Goal: Information Seeking & Learning: Learn about a topic

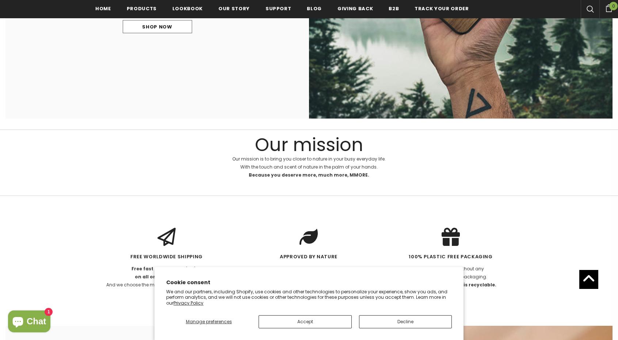
scroll to position [1280, 0]
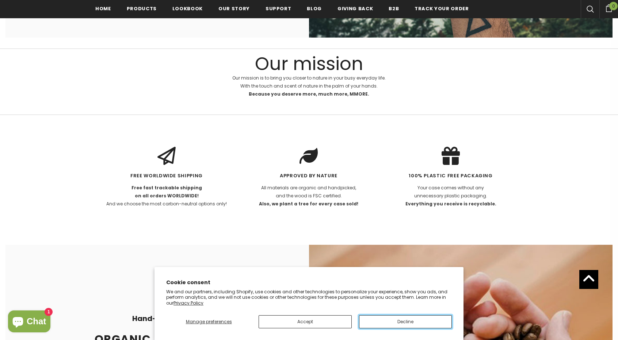
click at [379, 322] on button "Decline" at bounding box center [405, 321] width 93 height 13
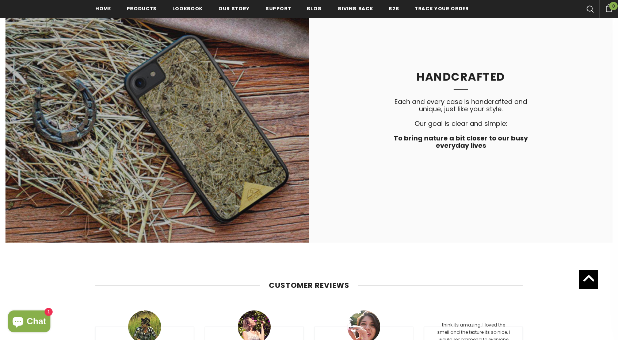
scroll to position [1791, 0]
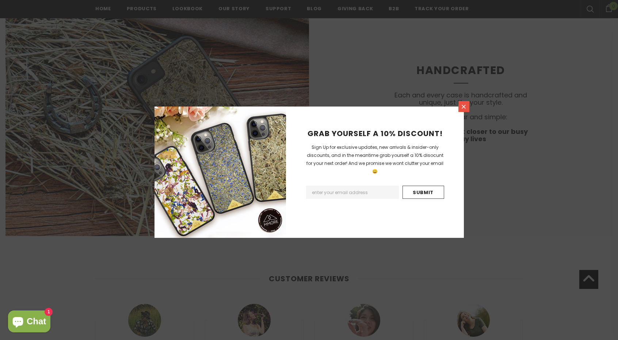
click at [465, 104] on icon at bounding box center [463, 107] width 6 height 6
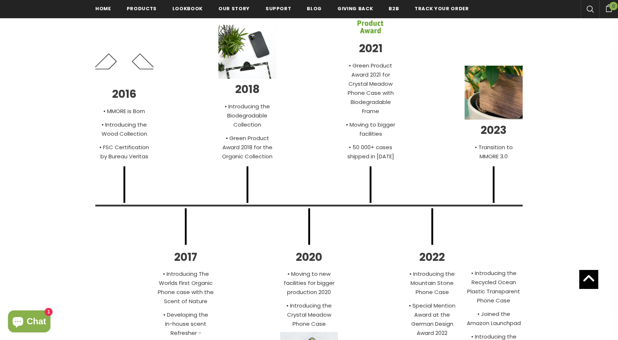
scroll to position [2484, 0]
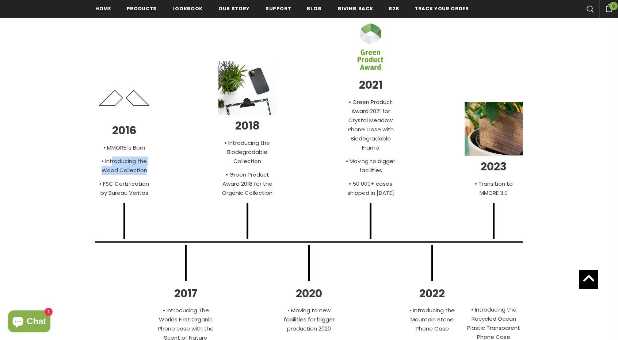
drag, startPoint x: 157, startPoint y: 169, endPoint x: 108, endPoint y: 161, distance: 49.8
click at [110, 162] on div "2016 • MMORE is Born • Introducing the Wood Collection • FSC Certification by B…" at bounding box center [308, 130] width 431 height 223
click at [180, 166] on div "2016 • MMORE is Born • Introducing the Wood Collection • FSC Certification by B…" at bounding box center [308, 130] width 431 height 223
drag, startPoint x: 268, startPoint y: 163, endPoint x: 264, endPoint y: 161, distance: 4.3
click at [267, 163] on p "• Introducing the Biodegradable Collection" at bounding box center [247, 151] width 58 height 27
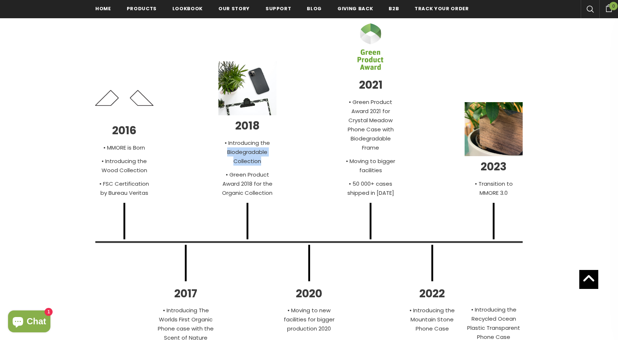
drag, startPoint x: 261, startPoint y: 159, endPoint x: 223, endPoint y: 146, distance: 40.6
click at [223, 146] on p "• Introducing the Biodegradable Collection" at bounding box center [247, 151] width 58 height 27
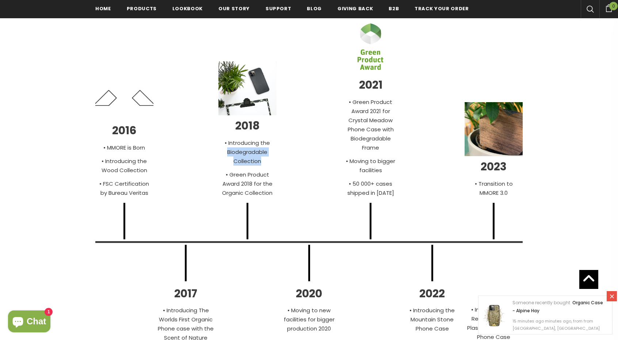
click at [244, 148] on p "• Introducing the Biodegradable Collection" at bounding box center [247, 151] width 58 height 27
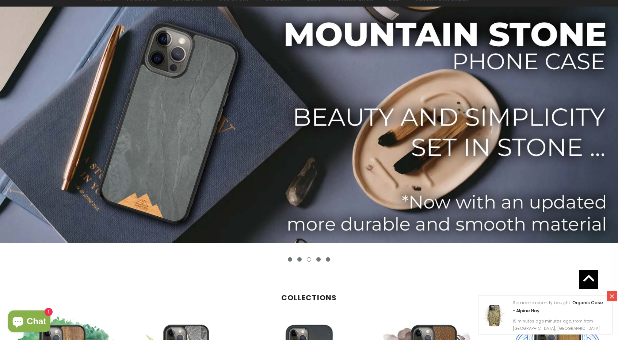
scroll to position [0, 0]
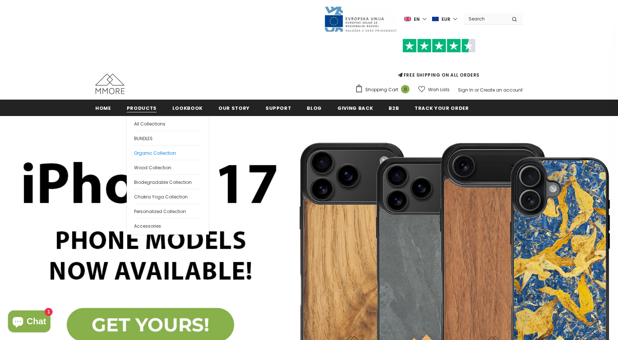
click at [150, 156] on link "Organic Collection" at bounding box center [168, 152] width 68 height 15
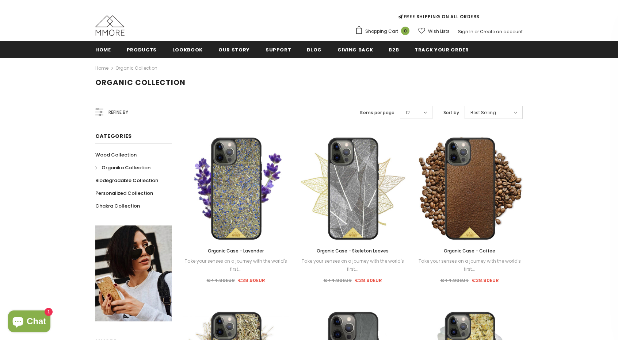
scroll to position [75, 0]
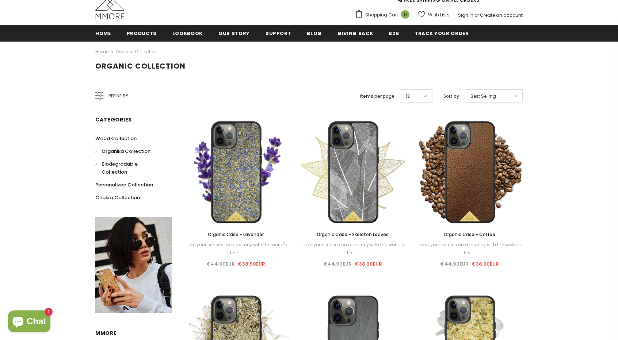
click at [105, 166] on span "Biodegradable Collection" at bounding box center [119, 168] width 36 height 15
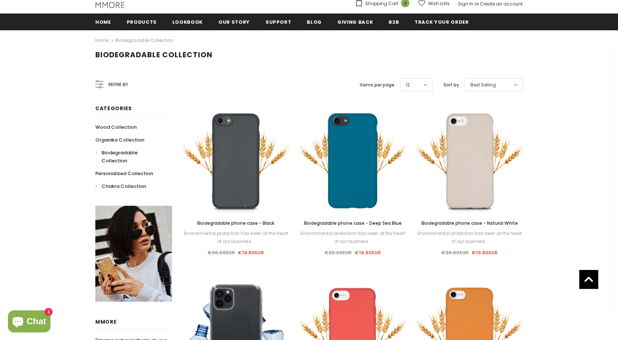
scroll to position [75, 0]
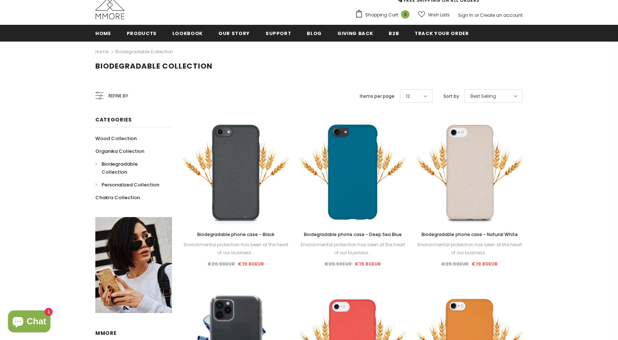
click at [97, 179] on link "Personalized Collection" at bounding box center [127, 185] width 64 height 13
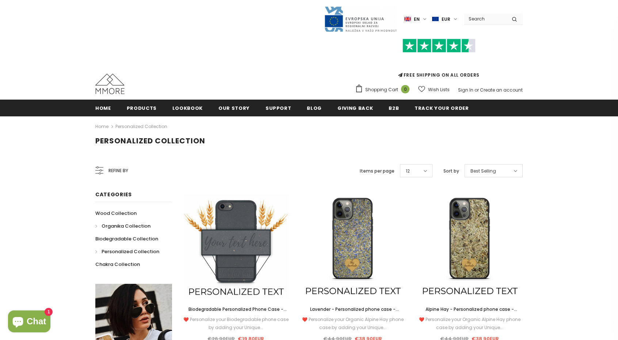
click at [108, 226] on span "Organika Collection" at bounding box center [125, 226] width 49 height 7
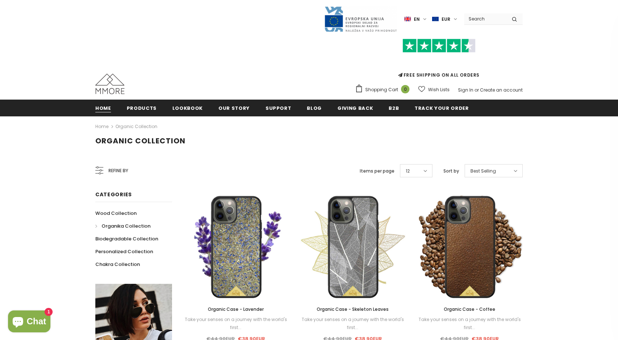
click at [106, 106] on span "Home" at bounding box center [103, 108] width 16 height 7
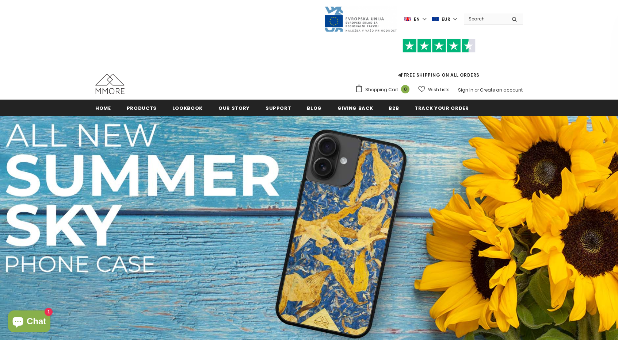
click at [479, 18] on input "Search Site" at bounding box center [485, 19] width 42 height 11
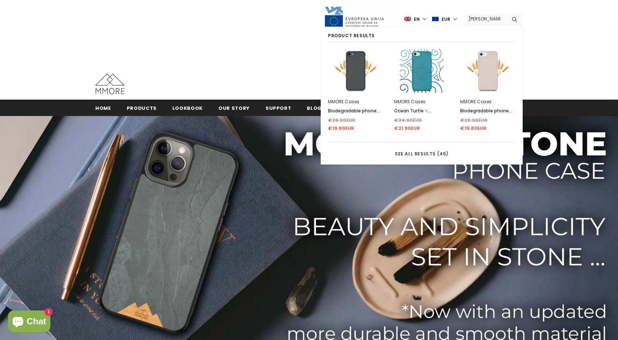
type input "Hanf"
click at [506, 14] on button "submit" at bounding box center [514, 19] width 16 height 11
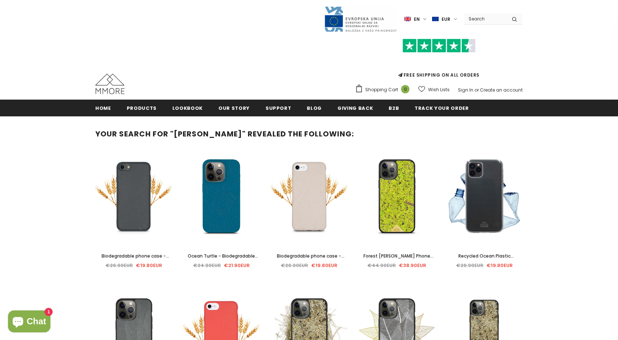
click at [498, 13] on div "Language en en de Currency EUR USD EUR GBP CHF" at bounding box center [308, 19] width 427 height 27
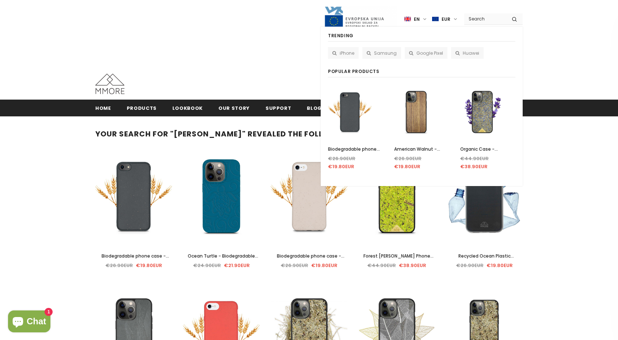
click at [495, 17] on input "Search Site" at bounding box center [485, 19] width 42 height 11
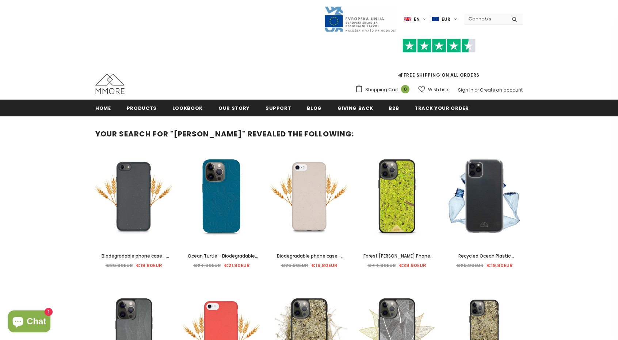
type input "Cannabis"
click at [506, 14] on button "submit" at bounding box center [514, 19] width 16 height 11
